Goal: Information Seeking & Learning: Learn about a topic

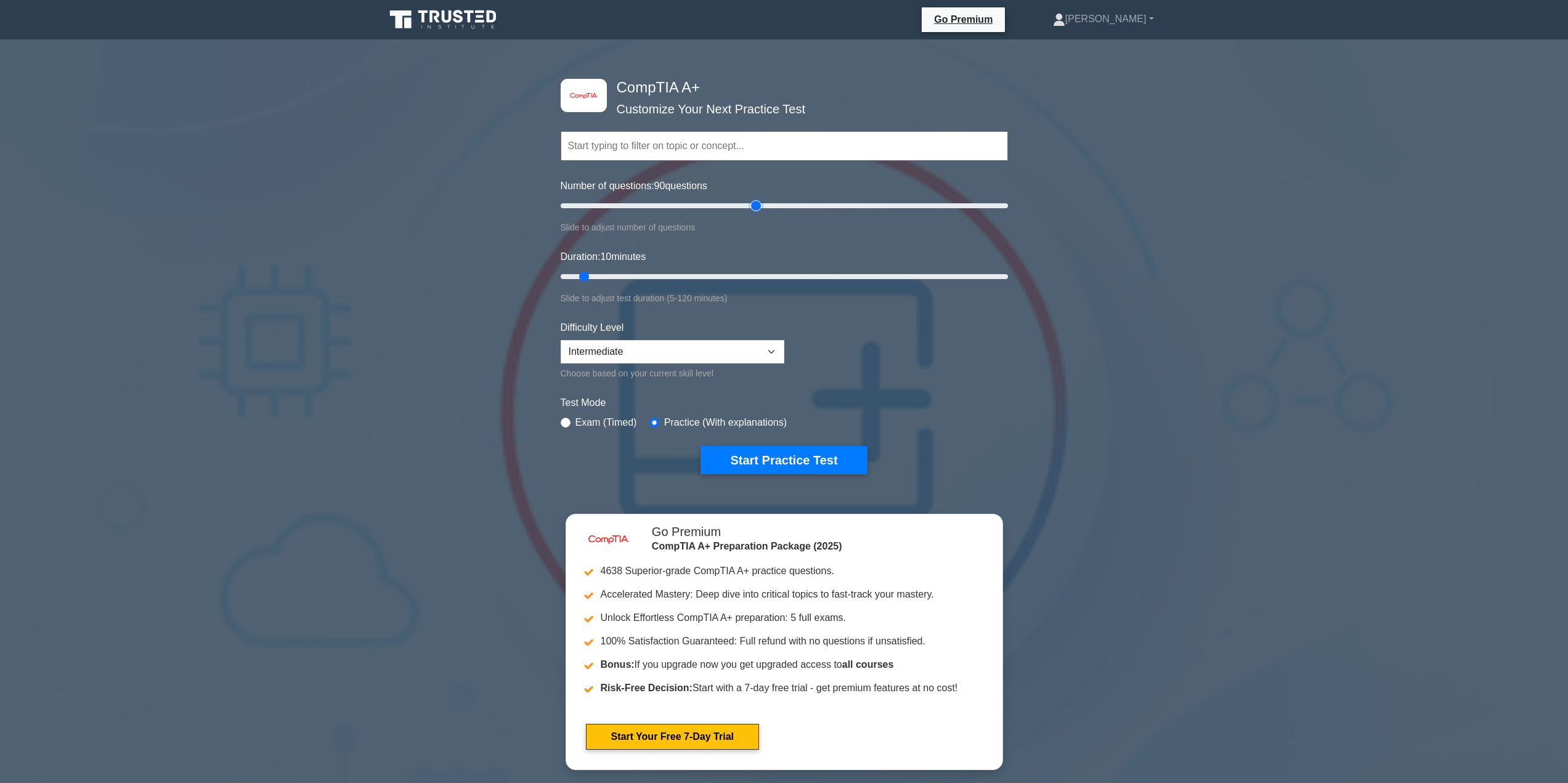
drag, startPoint x: 579, startPoint y: 207, endPoint x: 751, endPoint y: 207, distance: 172.0
type input "90"
click at [751, 207] on input "Number of questions: 90 questions" at bounding box center [784, 206] width 447 height 15
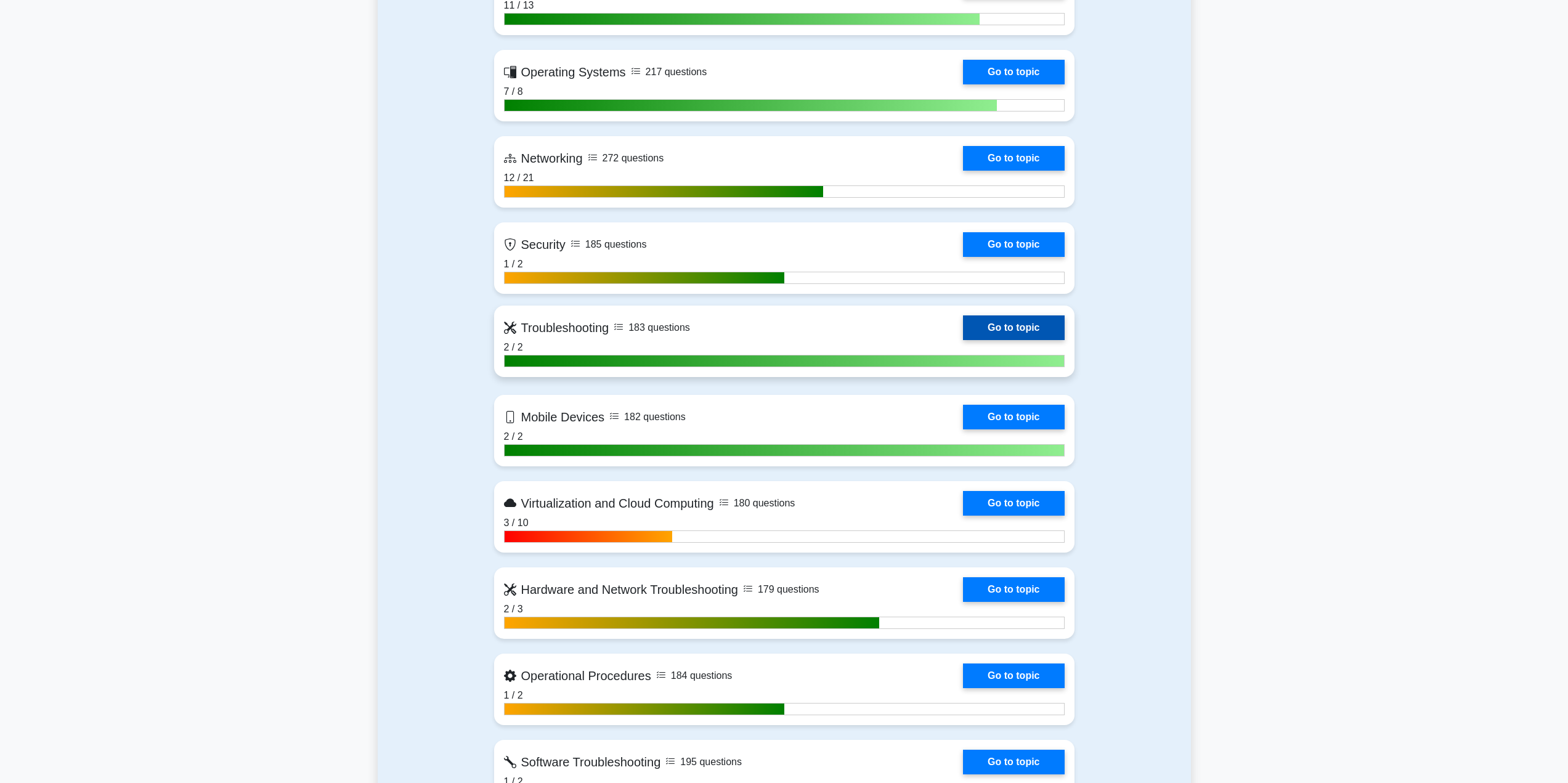
scroll to position [924, 0]
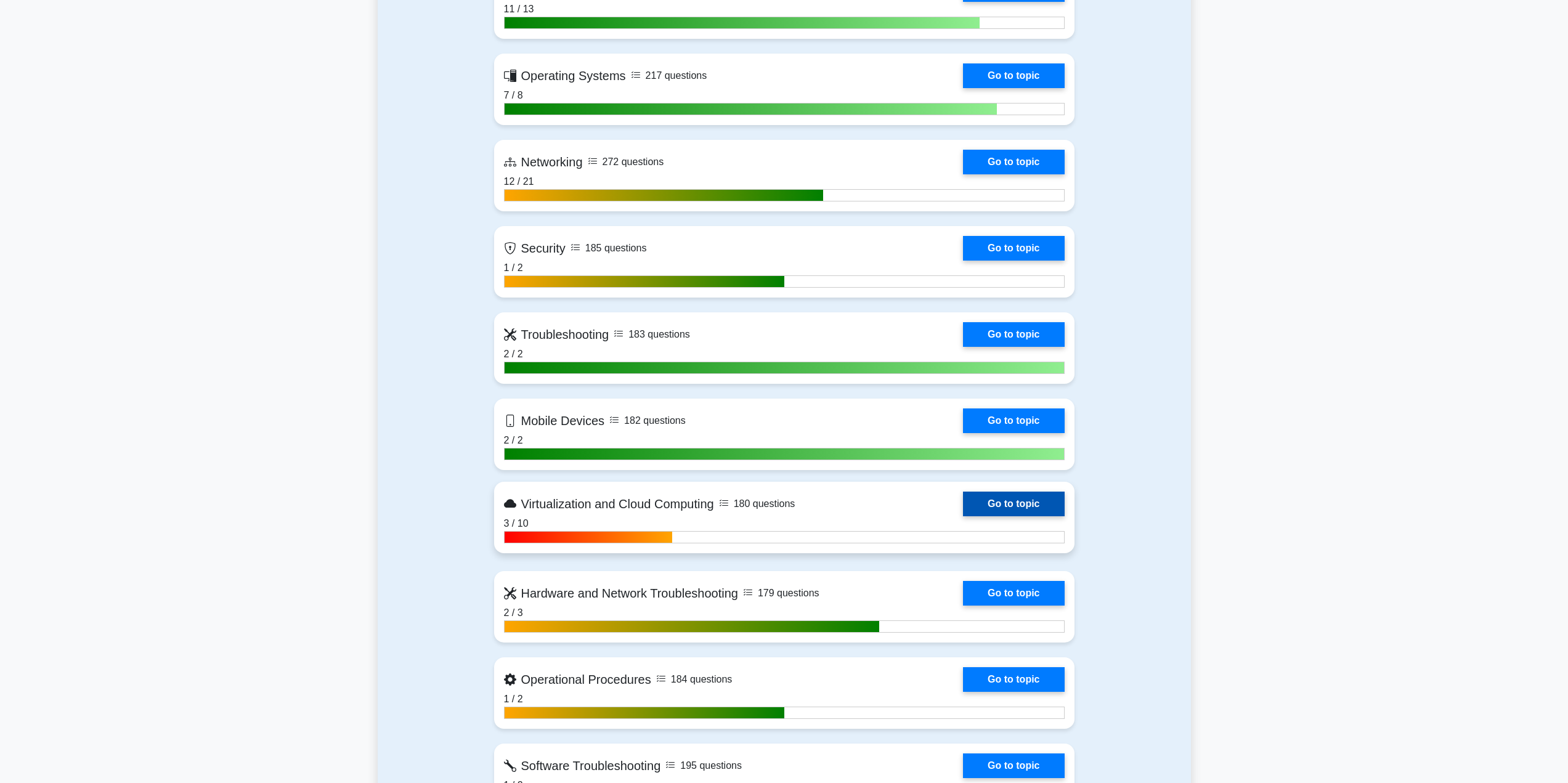
click at [983, 504] on link "Go to topic" at bounding box center [1013, 504] width 101 height 25
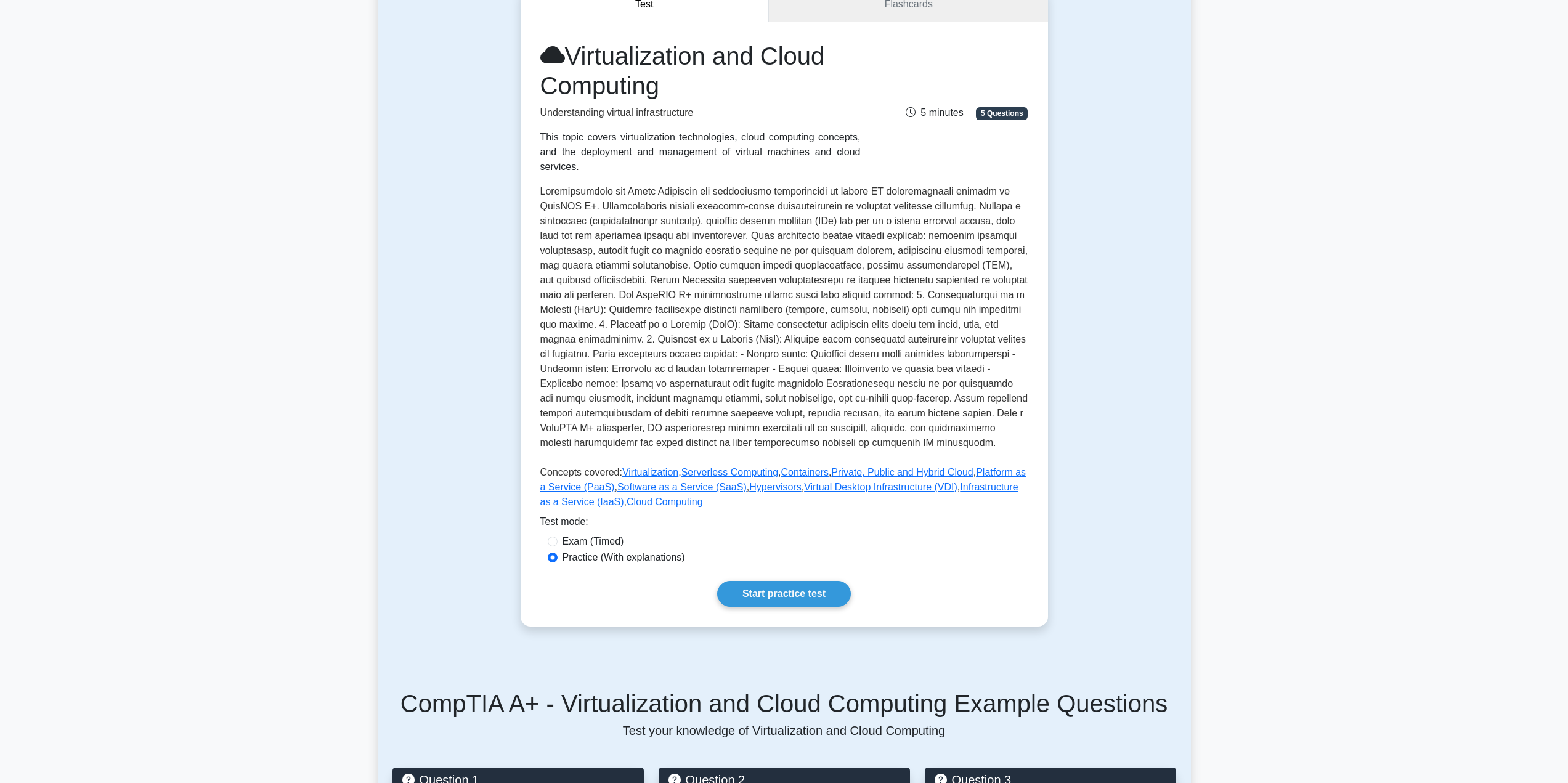
scroll to position [247, 0]
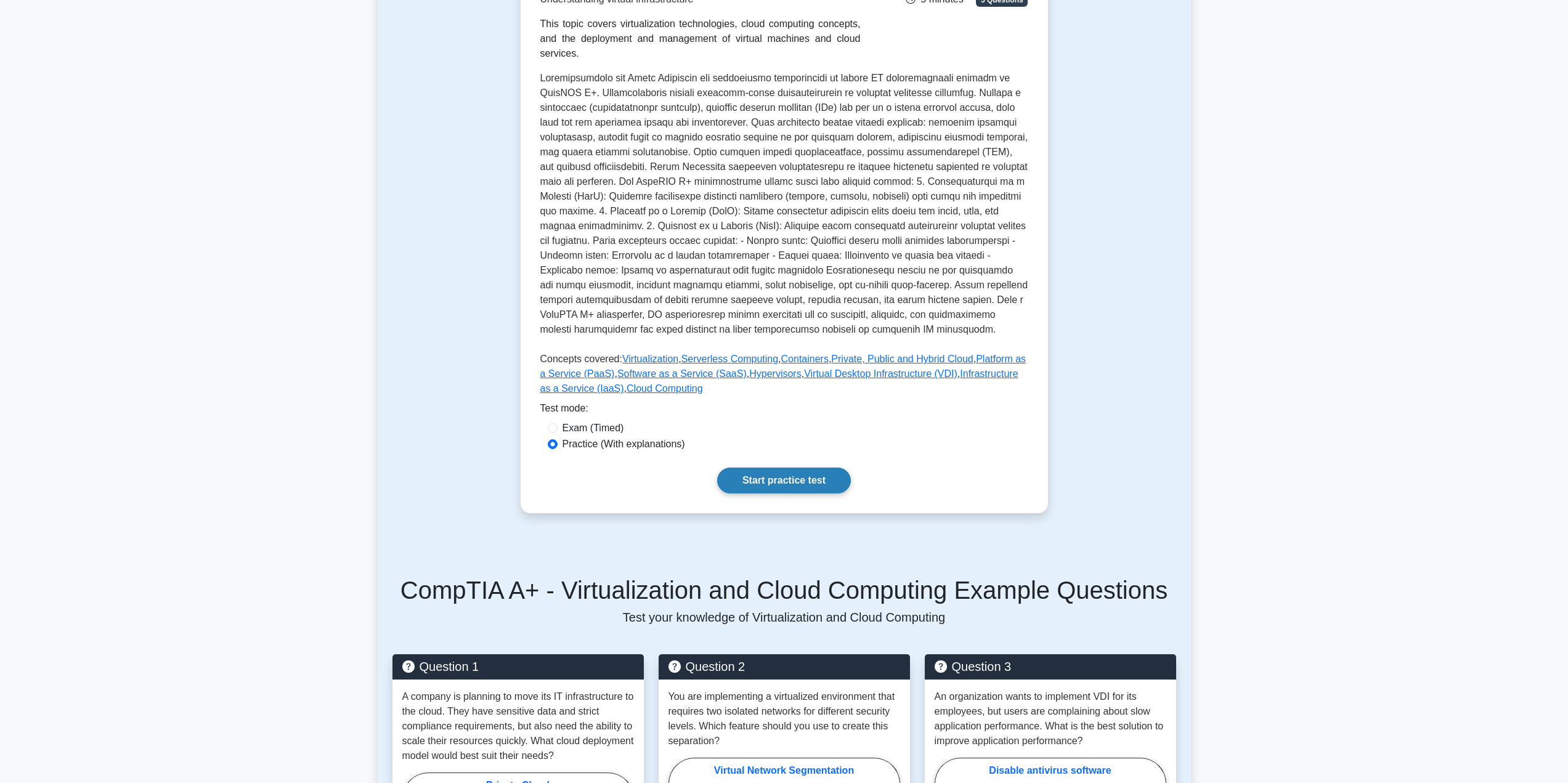
click at [755, 468] on link "Start practice test" at bounding box center [784, 481] width 134 height 26
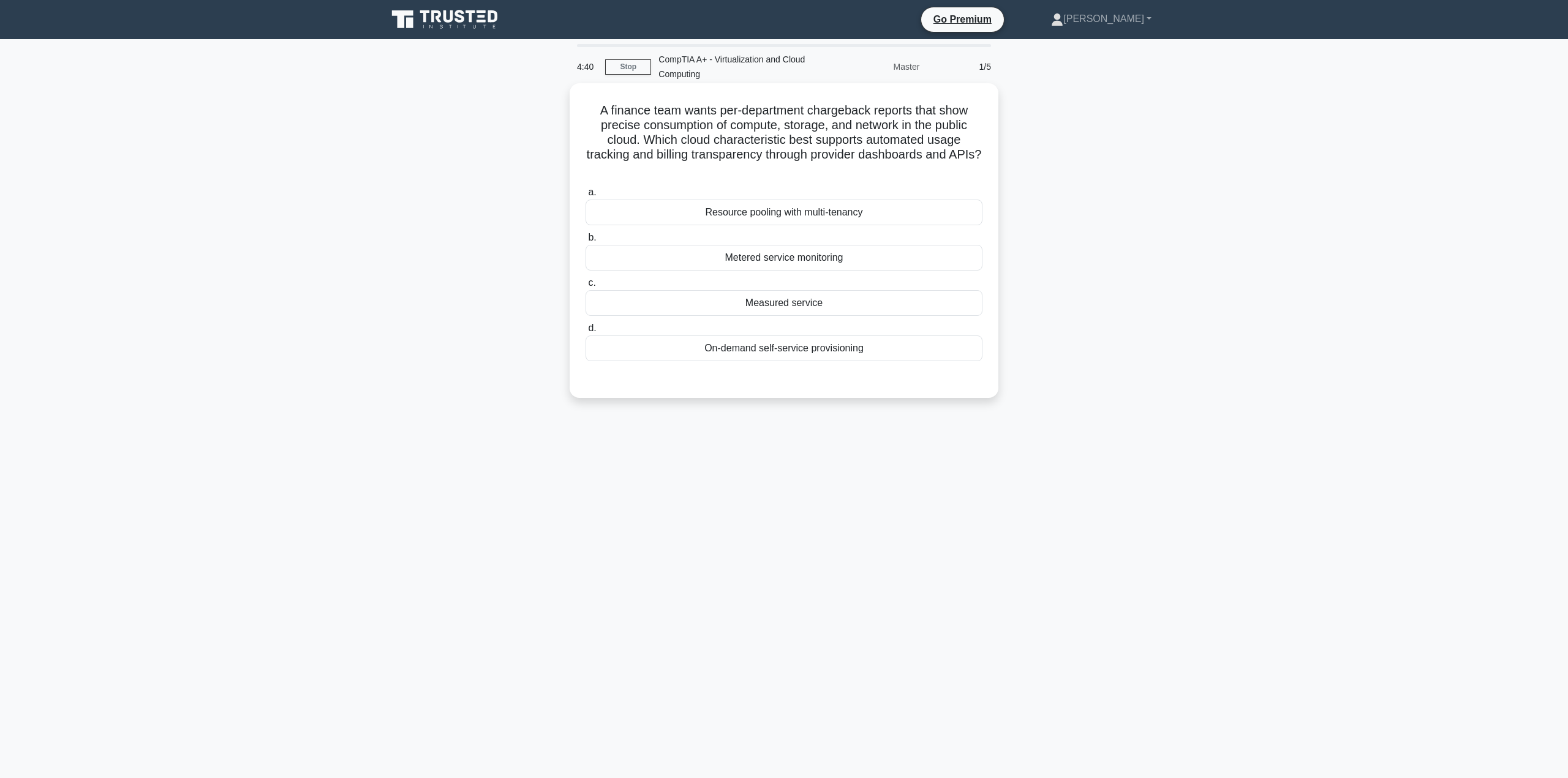
click at [805, 258] on div "Metered service monitoring" at bounding box center [784, 258] width 397 height 26
click at [586, 242] on input "b. Metered service monitoring" at bounding box center [586, 238] width 0 height 8
